Goal: Entertainment & Leisure: Consume media (video, audio)

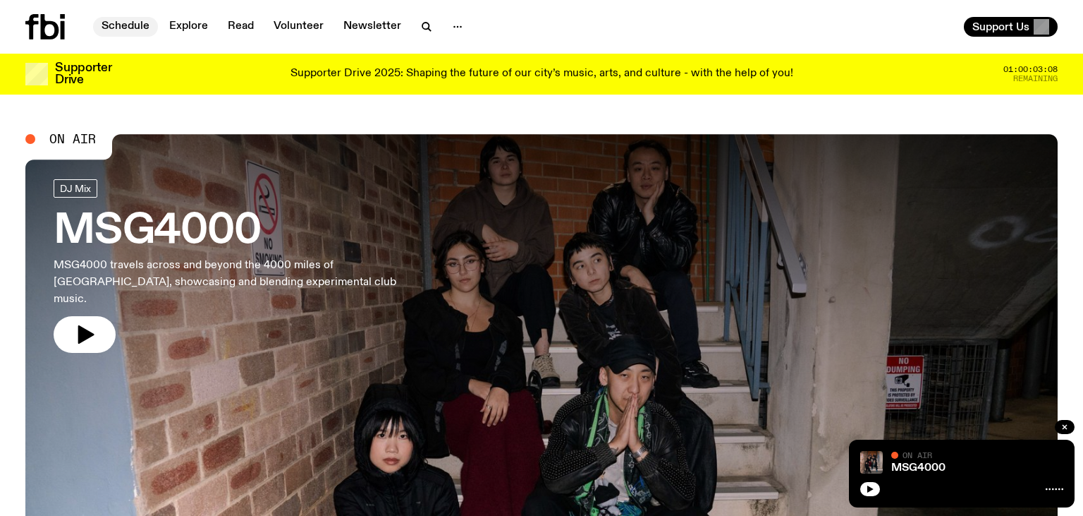
click at [123, 27] on link "Schedule" at bounding box center [125, 27] width 65 height 20
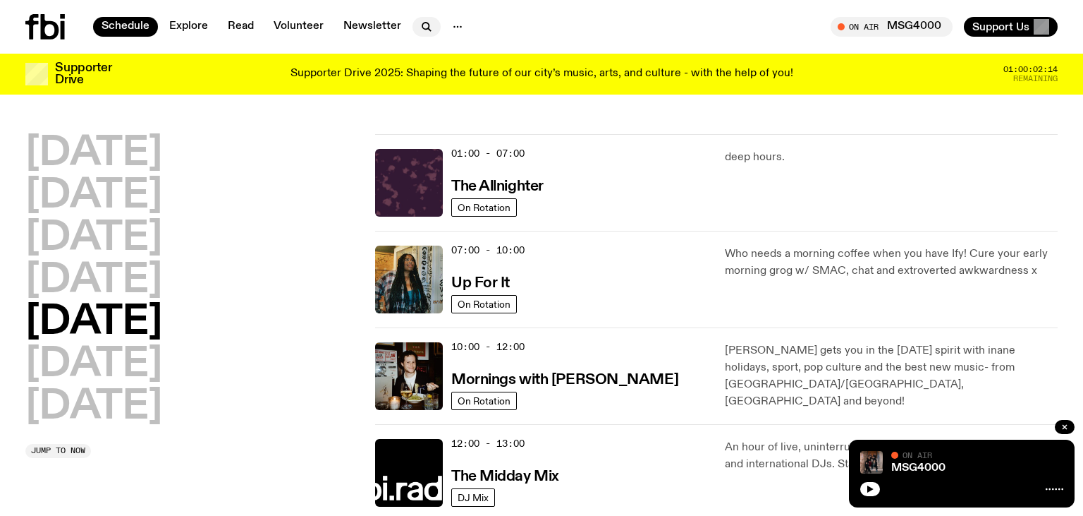
click at [423, 27] on icon "button" at bounding box center [426, 26] width 17 height 17
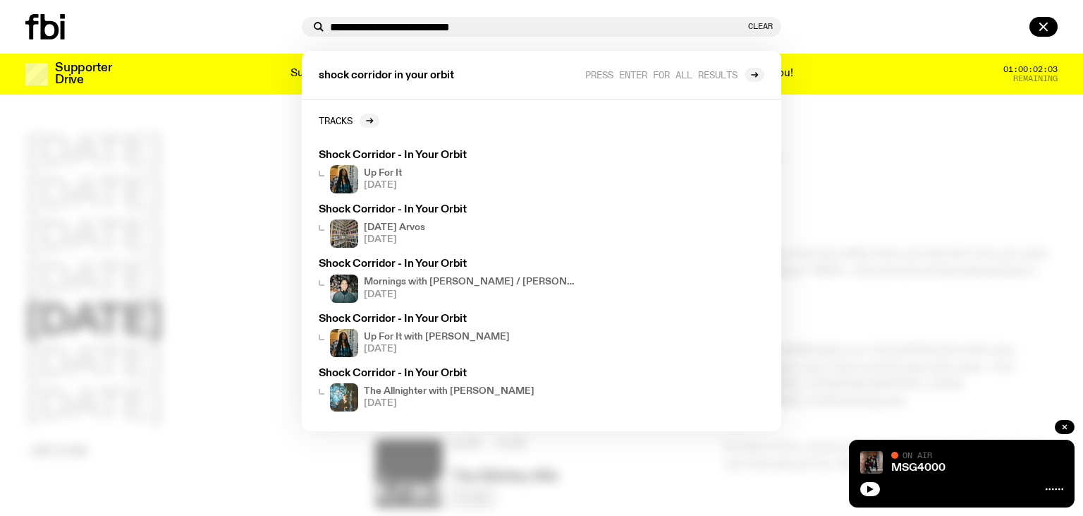
drag, startPoint x: 414, startPoint y: 16, endPoint x: 273, endPoint y: -4, distance: 142.4
click at [330, 21] on input "**********" at bounding box center [537, 27] width 415 height 12
type input "**********"
click at [909, 289] on div at bounding box center [541, 258] width 1083 height 516
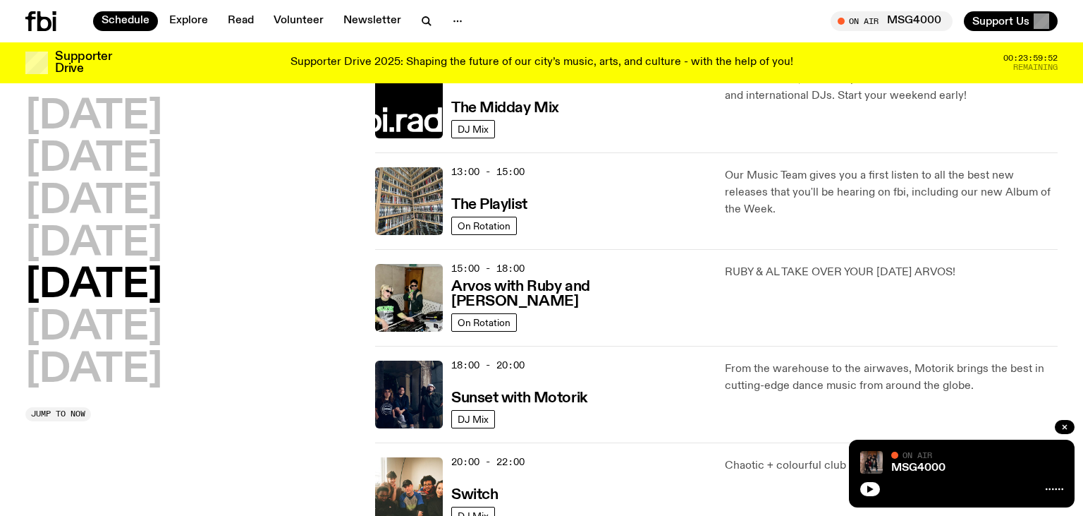
scroll to position [367, 0]
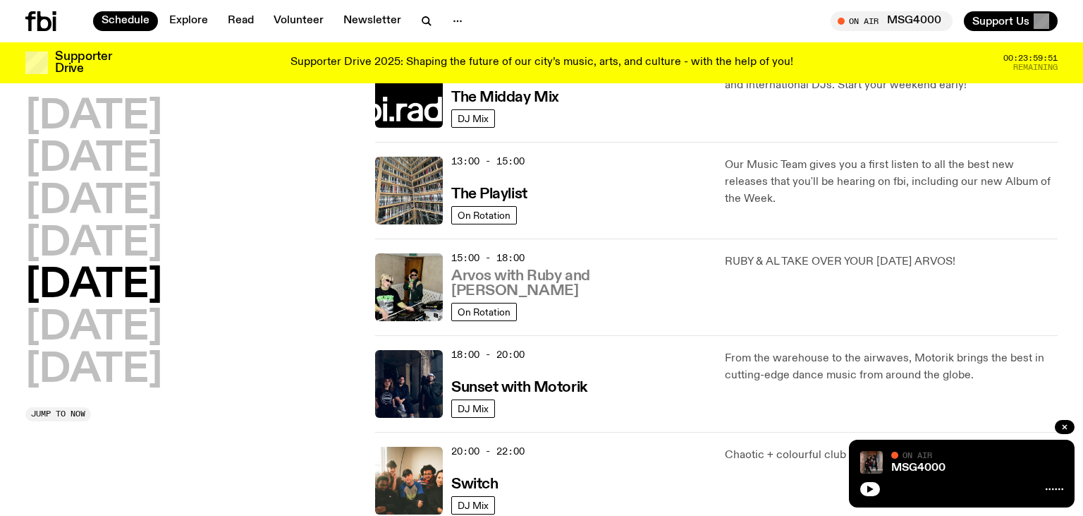
click at [525, 290] on h3 "Arvos with Ruby and [PERSON_NAME]" at bounding box center [579, 284] width 257 height 30
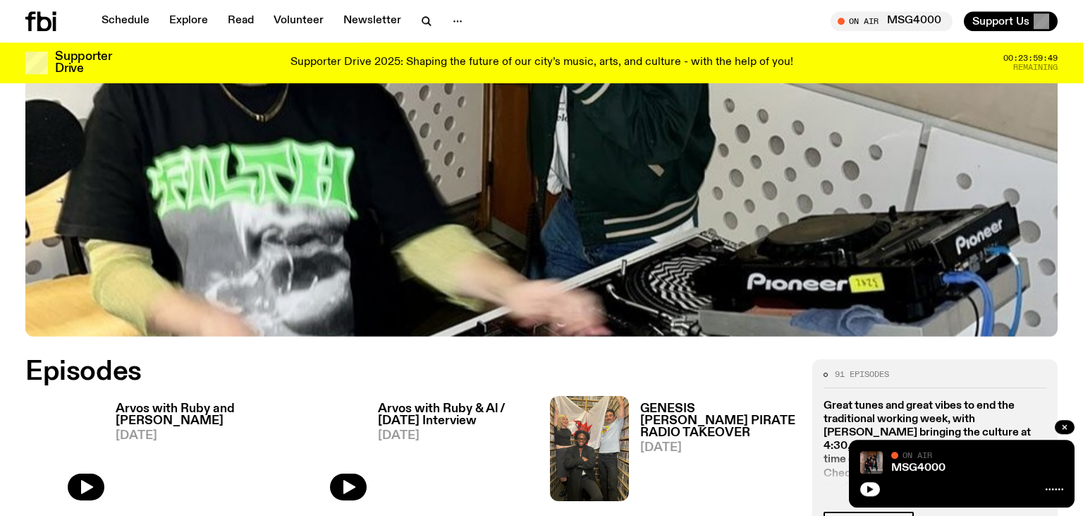
scroll to position [521, 0]
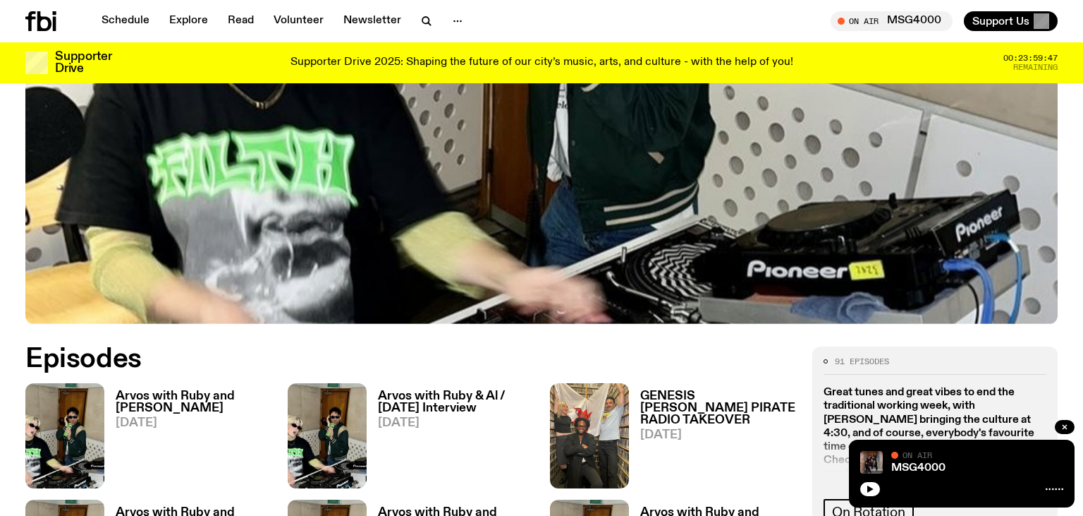
click at [171, 390] on h3 "Arvos with Ruby and [PERSON_NAME]" at bounding box center [193, 402] width 155 height 24
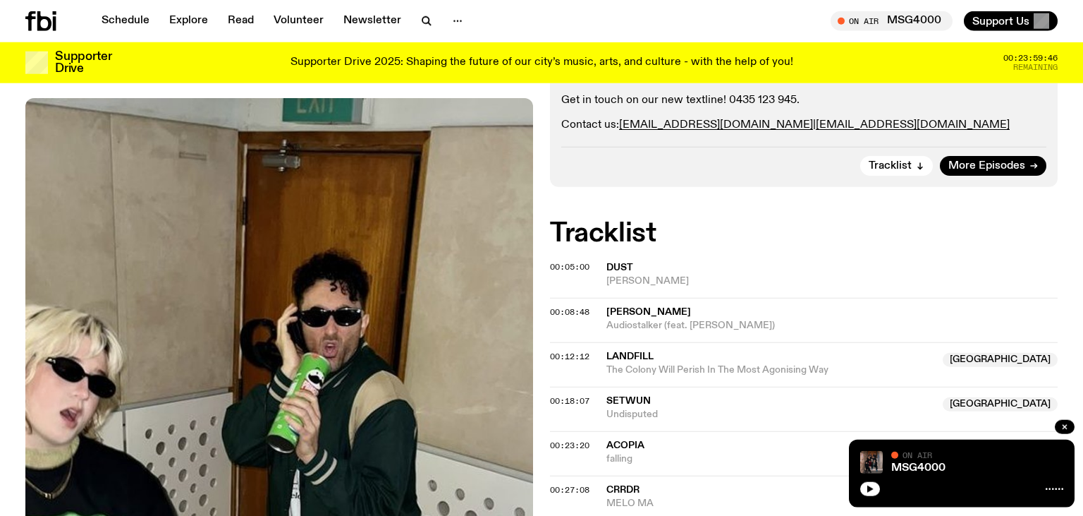
scroll to position [446, 0]
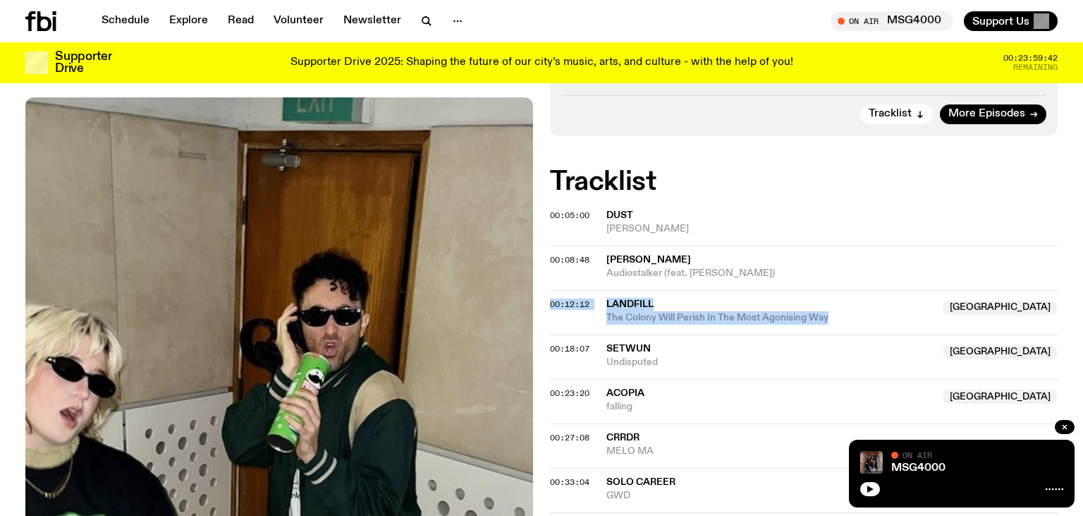
drag, startPoint x: 606, startPoint y: 238, endPoint x: 842, endPoint y: 250, distance: 236.6
click at [842, 290] on div "00:12:12 Landfill [GEOGRAPHIC_DATA] The Colony Will Perish In The Most Agonisin…" at bounding box center [804, 312] width 508 height 44
copy div "00:12:12 Landfill [GEOGRAPHIC_DATA] The Colony Will Perish In The Most Agonisin…"
